Goal: Task Accomplishment & Management: Use online tool/utility

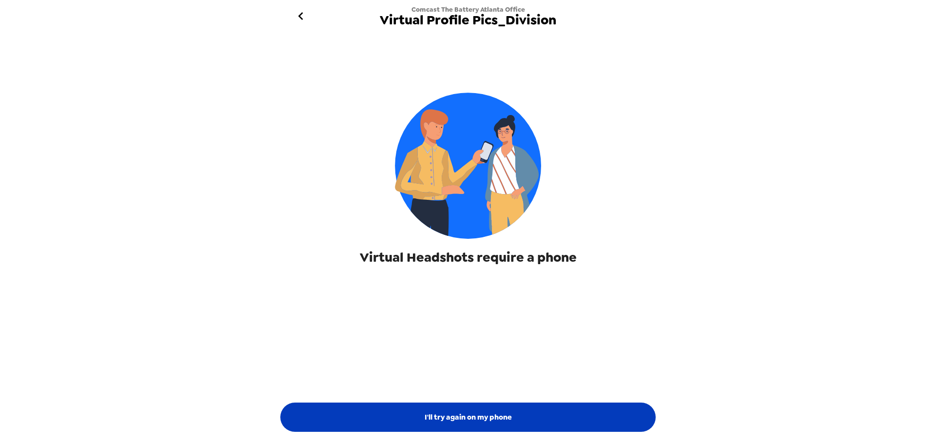
click at [551, 412] on button "I'll try again on my phone" at bounding box center [467, 417] width 375 height 29
